Goal: Transaction & Acquisition: Purchase product/service

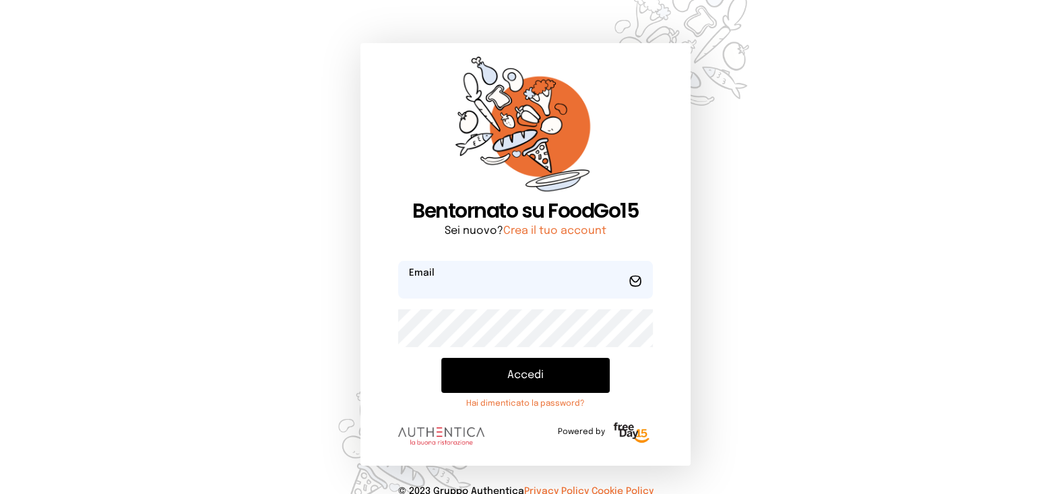
type input "**********"
click at [501, 367] on button "Accedi" at bounding box center [525, 375] width 168 height 35
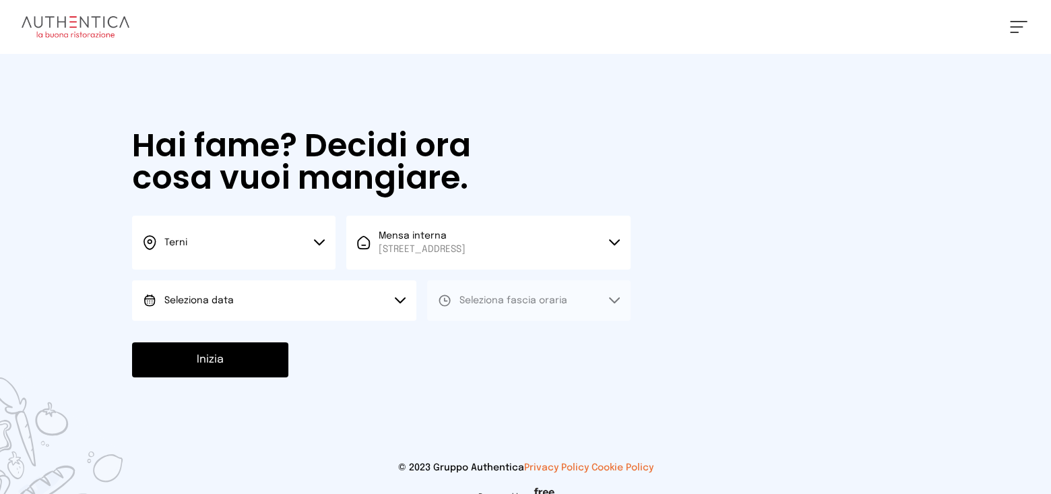
click at [240, 286] on button "Seleziona data" at bounding box center [274, 300] width 284 height 40
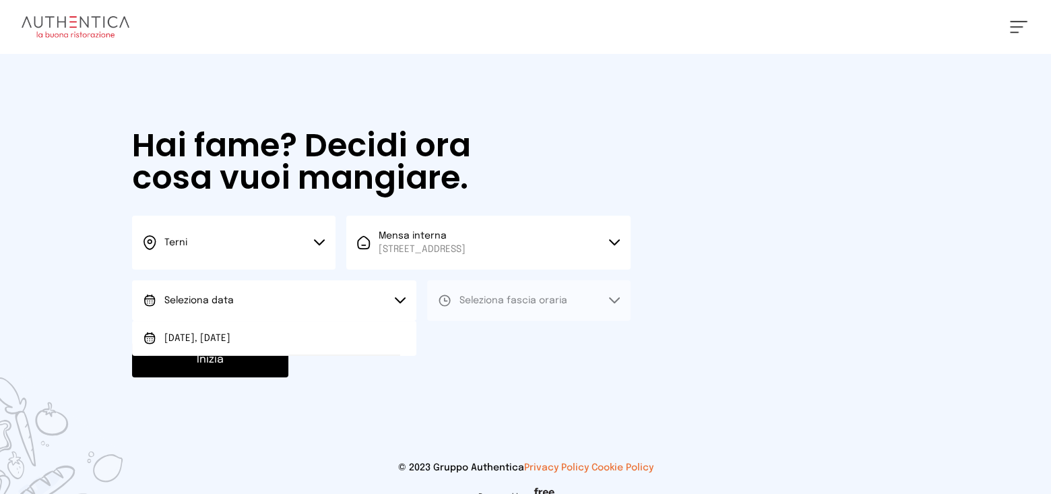
drag, startPoint x: 201, startPoint y: 332, endPoint x: 398, endPoint y: 298, distance: 199.7
click at [201, 333] on span "[DATE], [DATE]" at bounding box center [197, 338] width 66 height 13
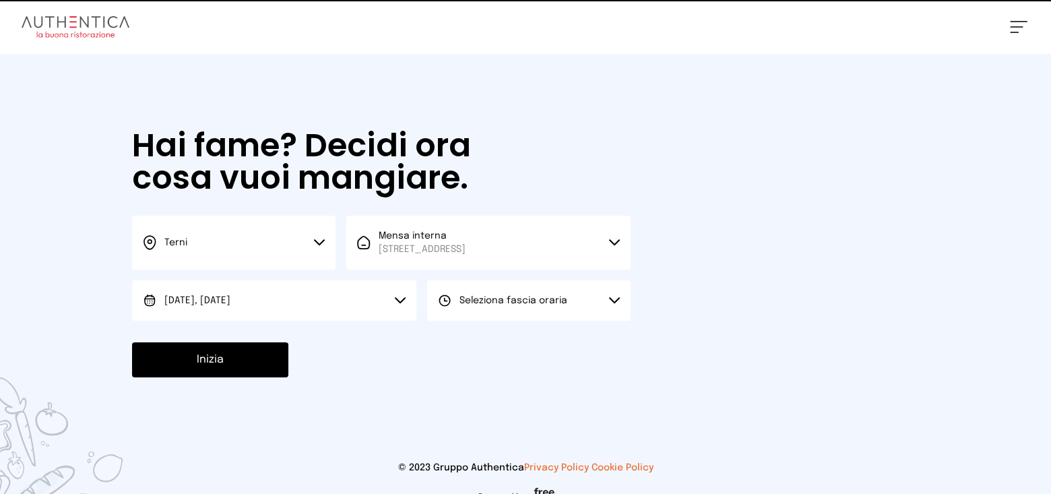
click at [472, 298] on span "Seleziona fascia oraria" at bounding box center [514, 300] width 108 height 9
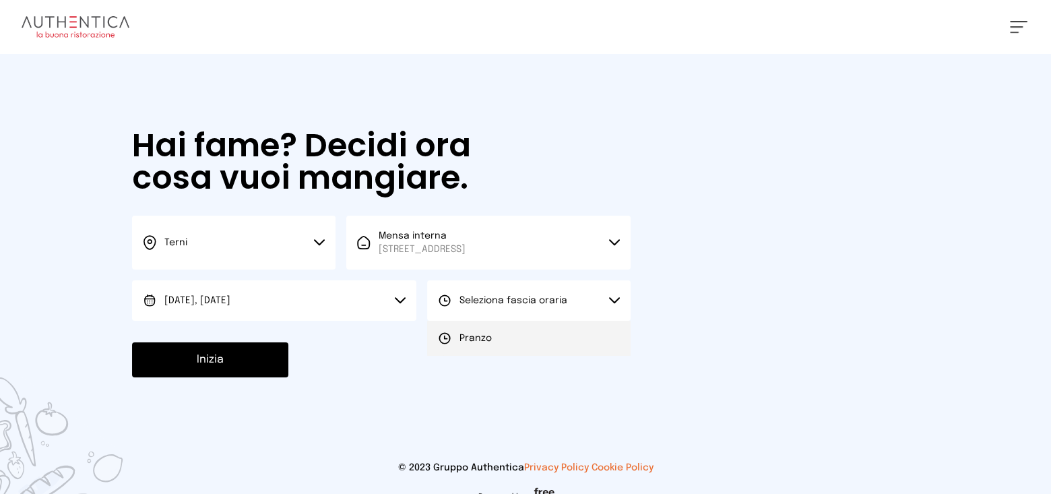
click at [465, 329] on li "Pranzo" at bounding box center [528, 338] width 203 height 35
click at [213, 361] on button "Inizia" at bounding box center [210, 359] width 156 height 35
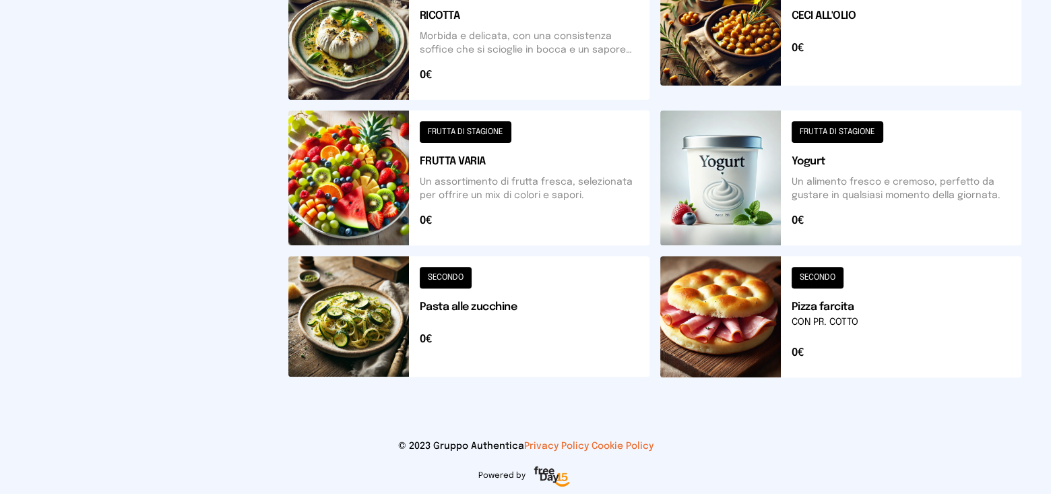
scroll to position [608, 0]
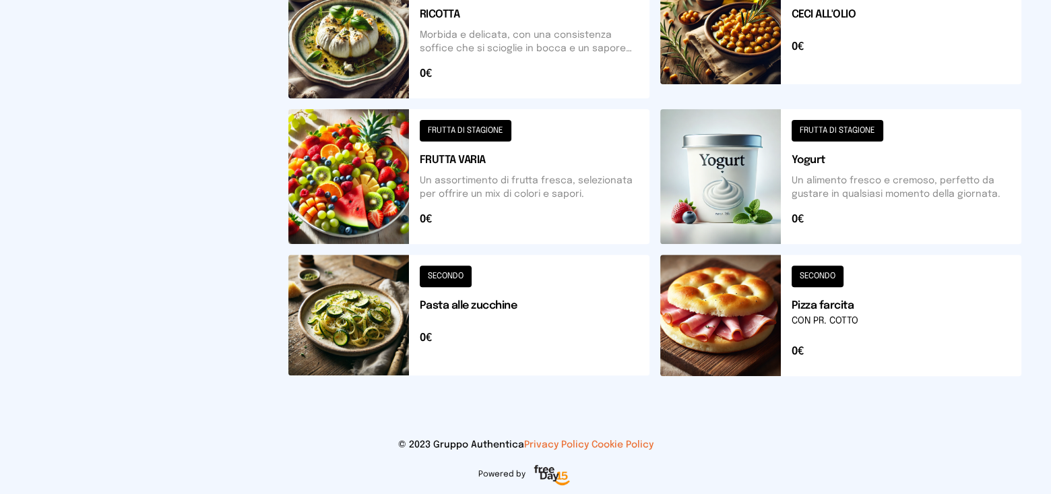
click at [722, 308] on button at bounding box center [840, 315] width 361 height 121
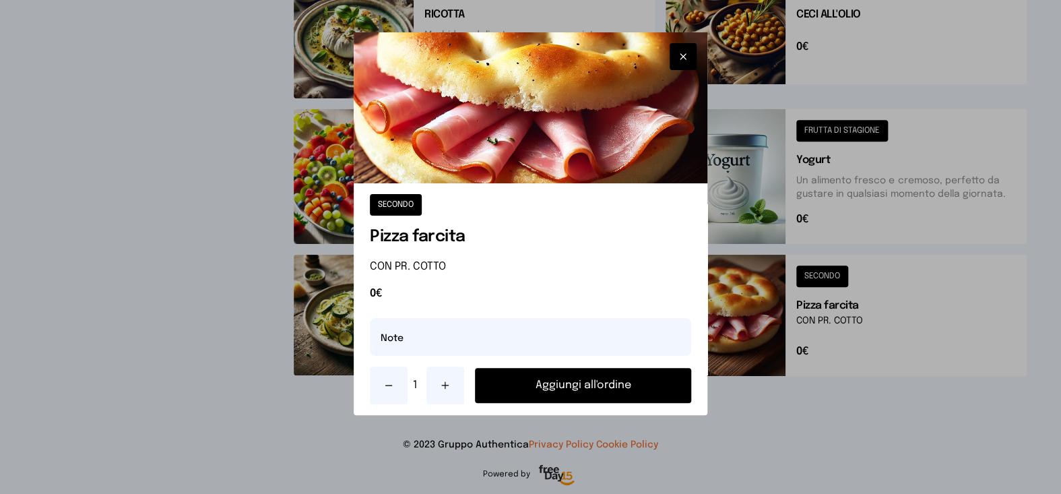
click at [574, 385] on button "Aggiungi all'ordine" at bounding box center [583, 385] width 216 height 35
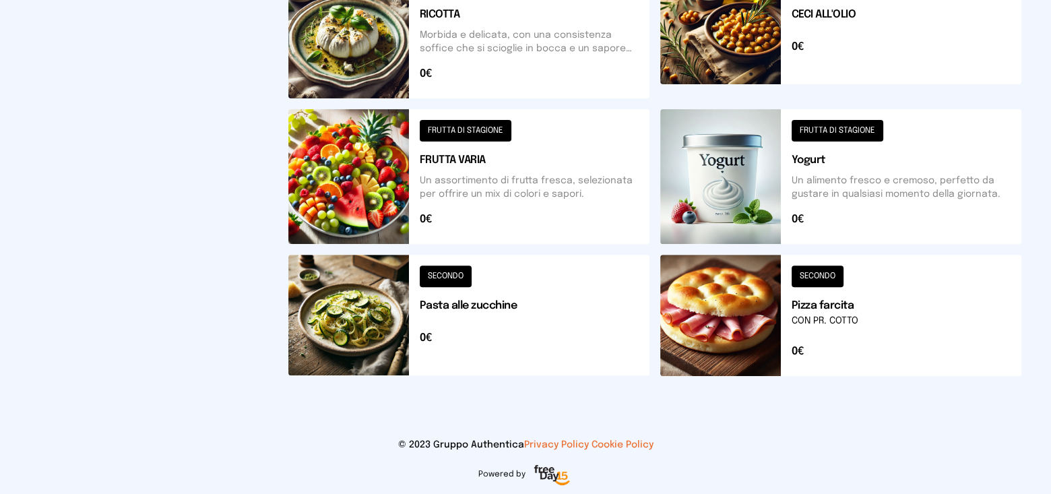
scroll to position [473, 0]
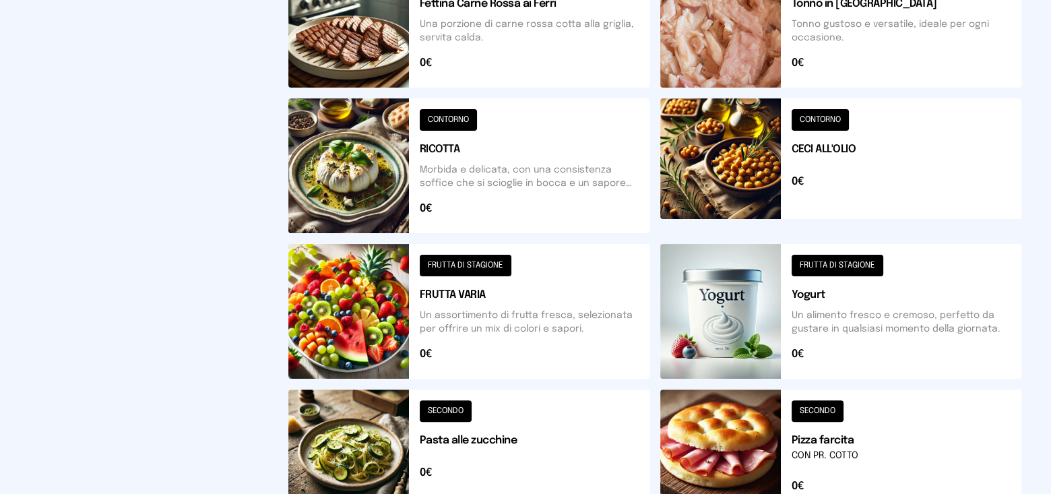
click at [687, 186] on button at bounding box center [840, 165] width 361 height 135
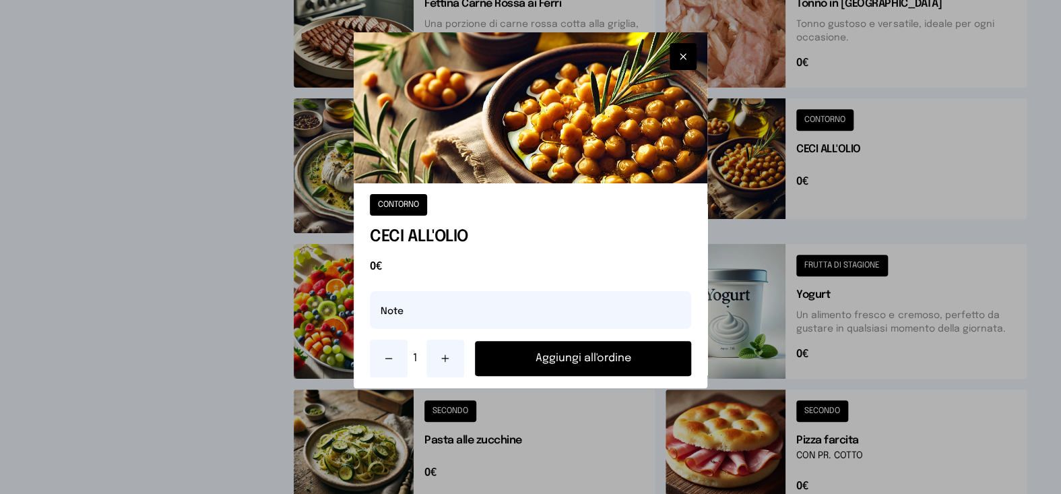
click at [563, 367] on button "Aggiungi all'ordine" at bounding box center [583, 358] width 216 height 35
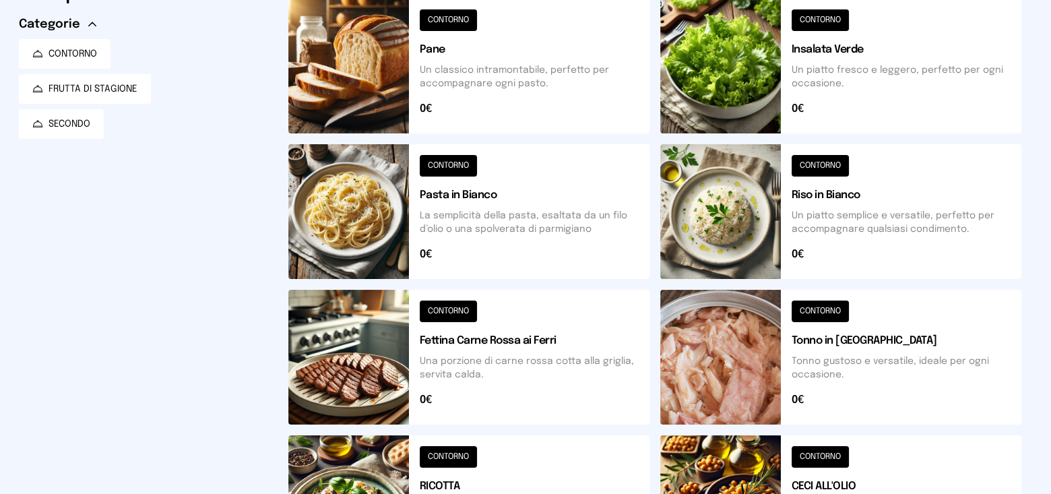
scroll to position [0, 0]
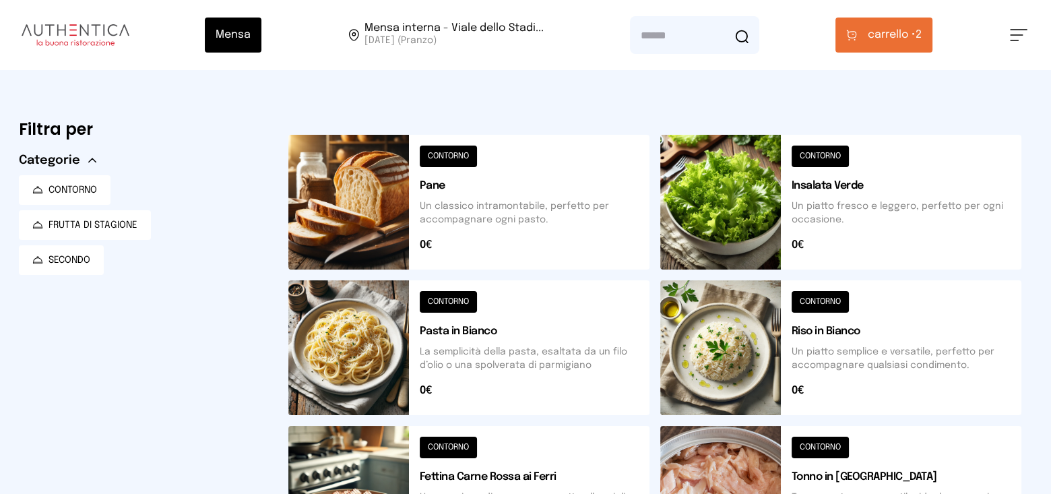
click at [883, 28] on span "carrello •" at bounding box center [892, 35] width 48 height 16
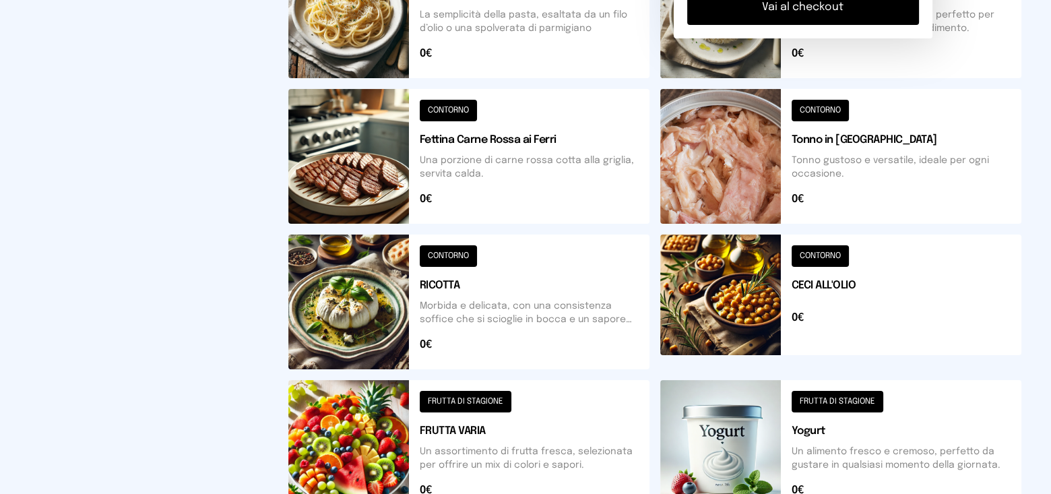
scroll to position [67, 0]
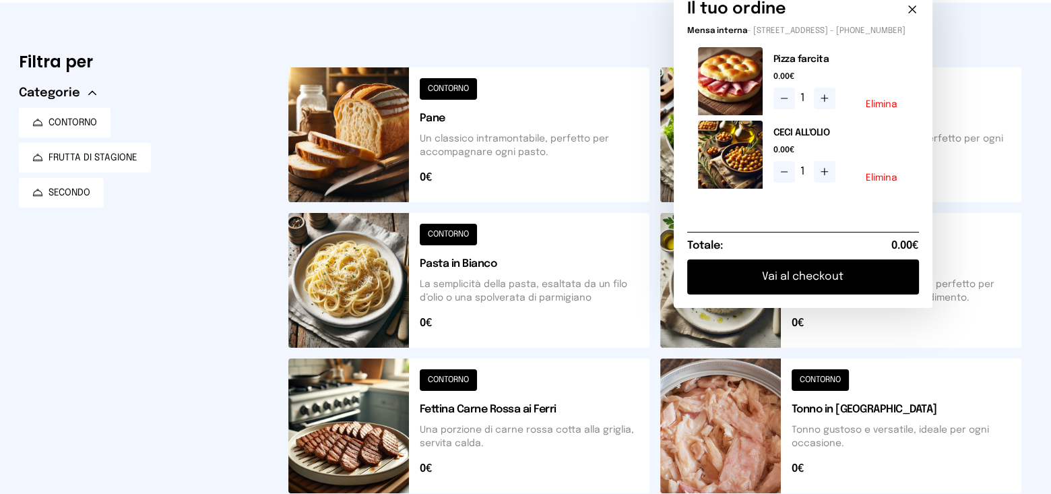
click at [793, 293] on button "Vai al checkout" at bounding box center [803, 276] width 232 height 35
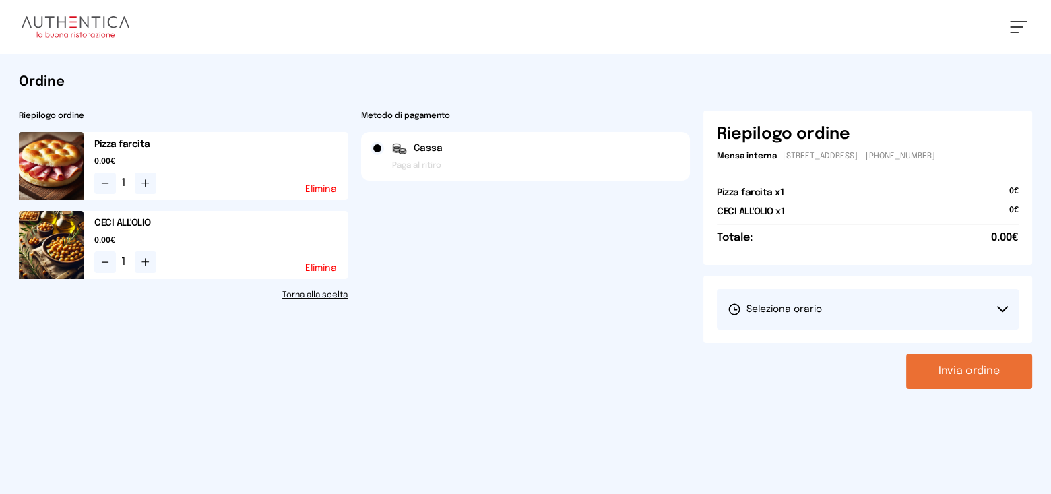
click at [763, 311] on span "Seleziona orario" at bounding box center [775, 309] width 94 height 13
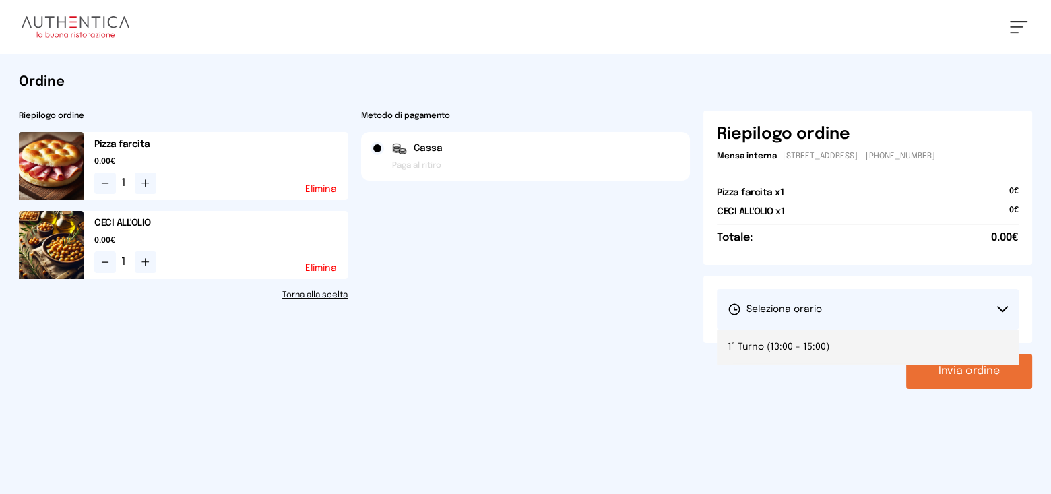
click at [772, 345] on span "1° Turno (13:00 - 15:00)" at bounding box center [779, 346] width 102 height 13
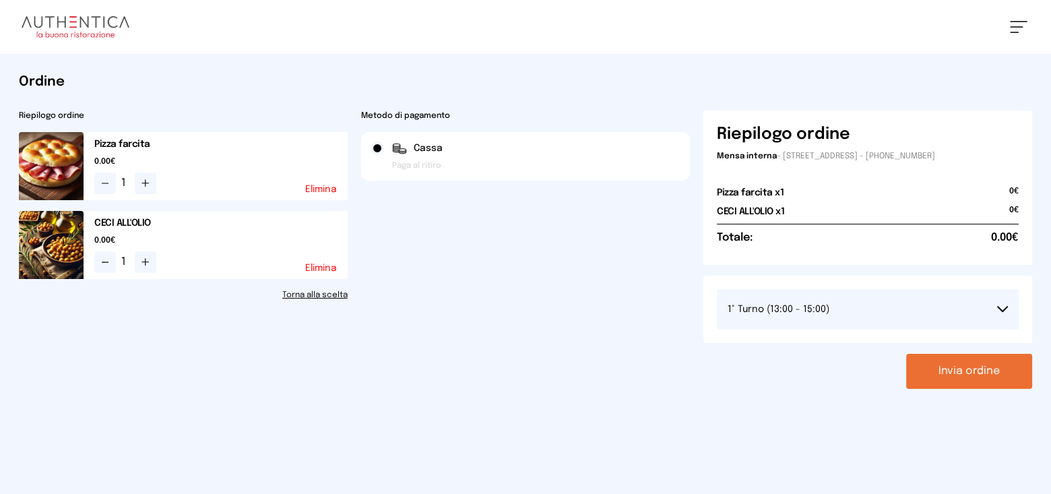
click at [928, 377] on button "Invia ordine" at bounding box center [969, 371] width 126 height 35
